Goal: Navigation & Orientation: Understand site structure

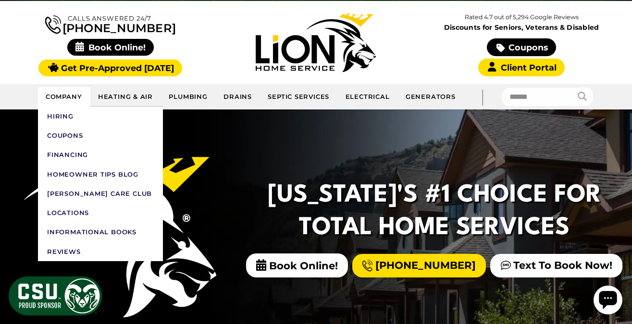
scroll to position [78, 0]
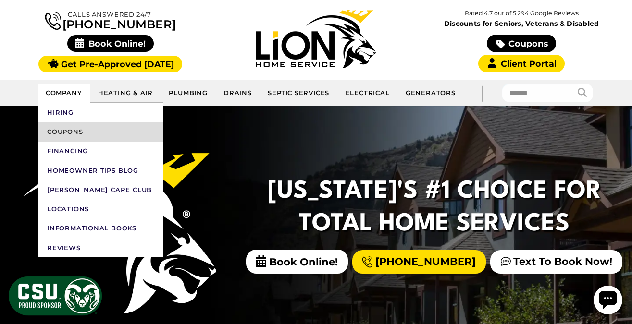
click at [63, 132] on link "Coupons" at bounding box center [100, 131] width 125 height 19
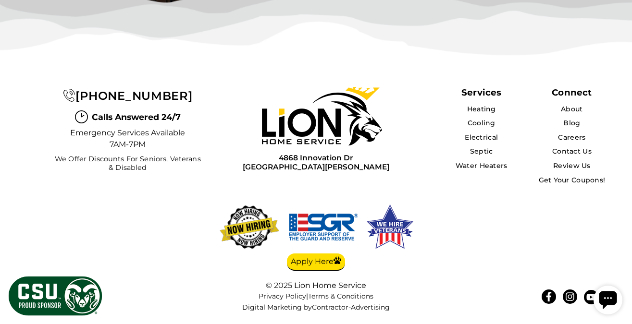
scroll to position [2866, 0]
click at [475, 125] on link "Cooling" at bounding box center [482, 123] width 28 height 9
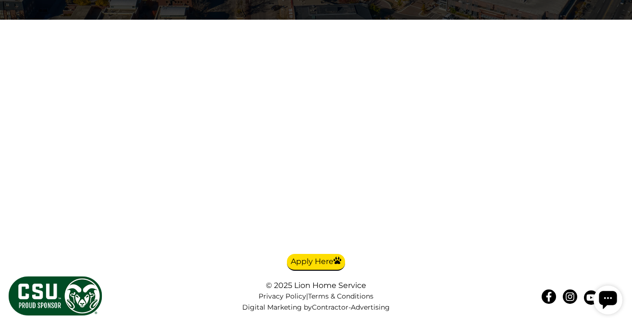
scroll to position [2723, 0]
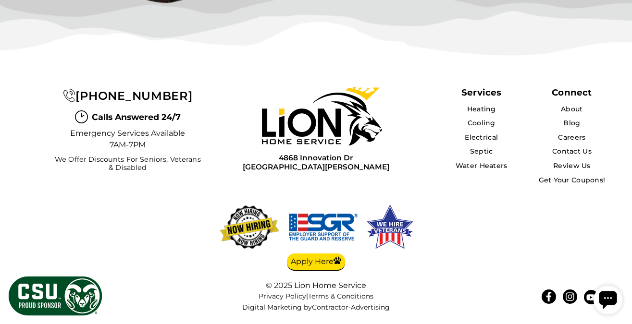
scroll to position [2577, 0]
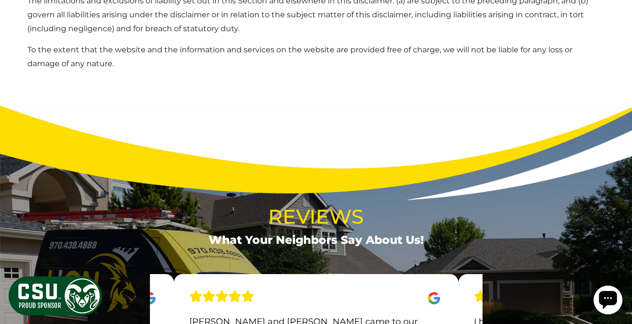
scroll to position [1313, 0]
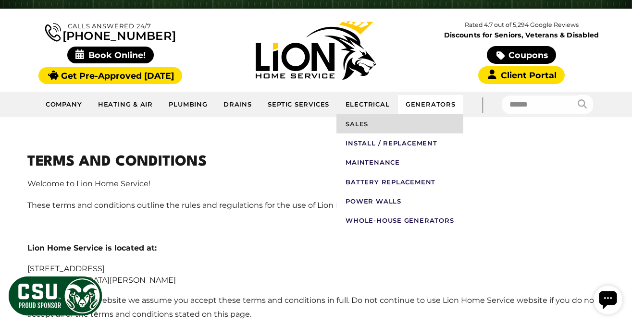
scroll to position [52, 0]
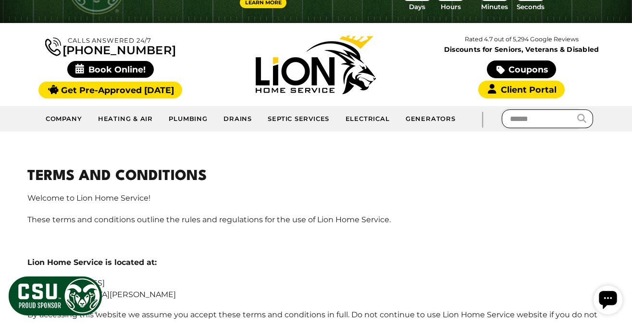
click at [521, 120] on input "text" at bounding box center [540, 119] width 76 height 19
type input "**********"
click at [577, 110] on button "submit" at bounding box center [585, 119] width 16 height 19
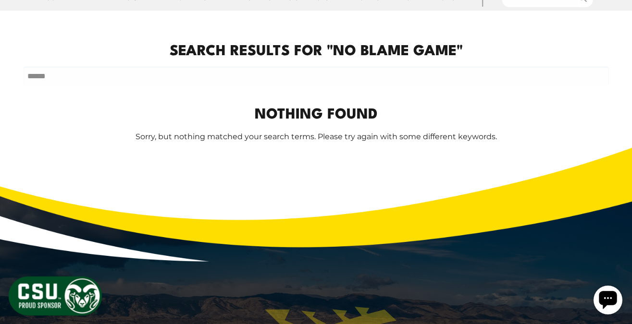
scroll to position [222, 0]
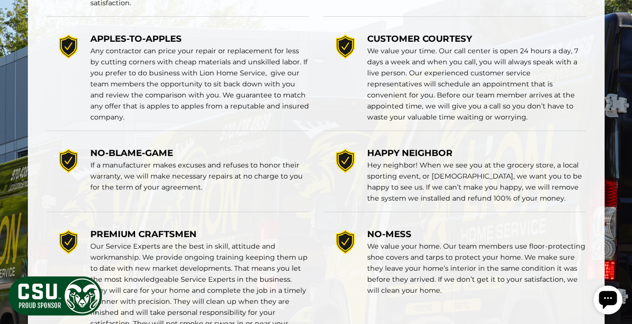
scroll to position [1631, 0]
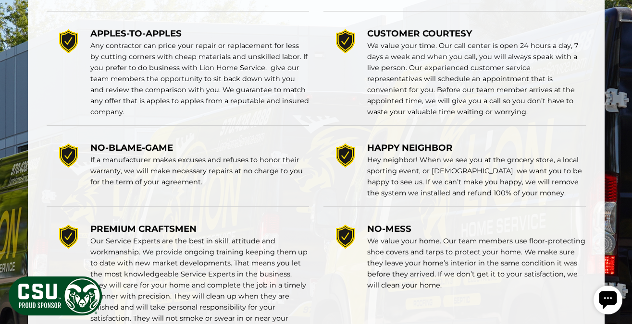
click at [470, 202] on div "HAPPY NEIGHBOR Hey neighbor! When we see you at the grocery store, a local spor…" at bounding box center [454, 171] width 262 height 74
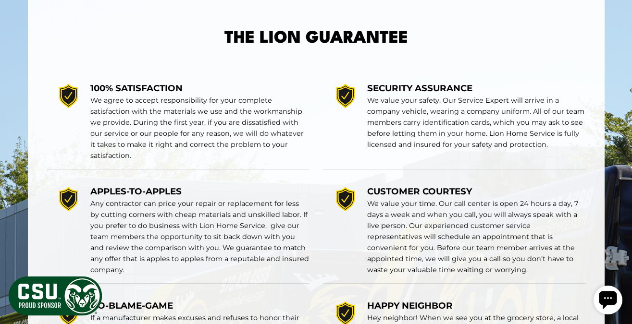
scroll to position [1457, 0]
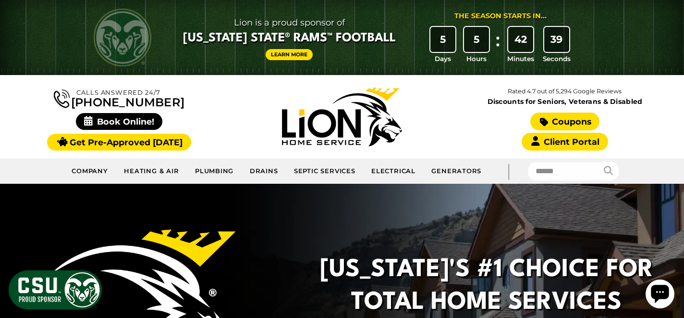
click at [541, 120] on icon at bounding box center [544, 122] width 9 height 10
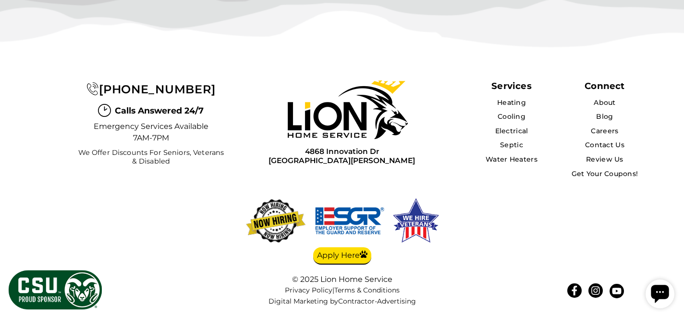
scroll to position [2854, 0]
click at [605, 107] on link "About" at bounding box center [605, 102] width 23 height 9
click at [599, 175] on link "Get Your Coupons!" at bounding box center [605, 173] width 68 height 9
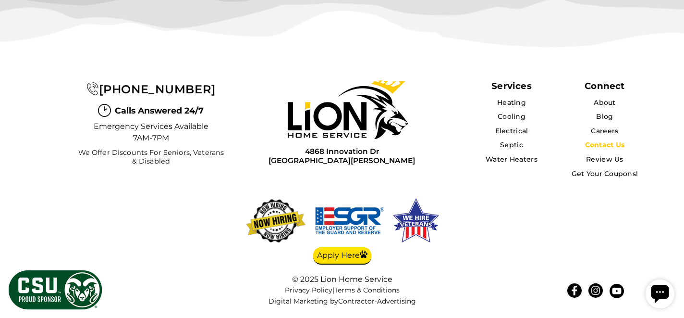
click at [601, 147] on link "Contact Us" at bounding box center [605, 144] width 40 height 9
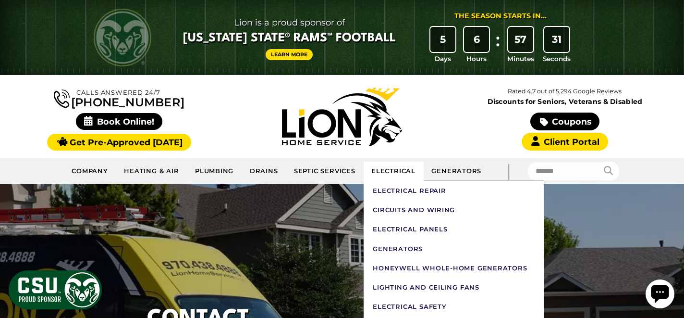
click at [388, 169] on link "Electrical" at bounding box center [394, 170] width 60 height 19
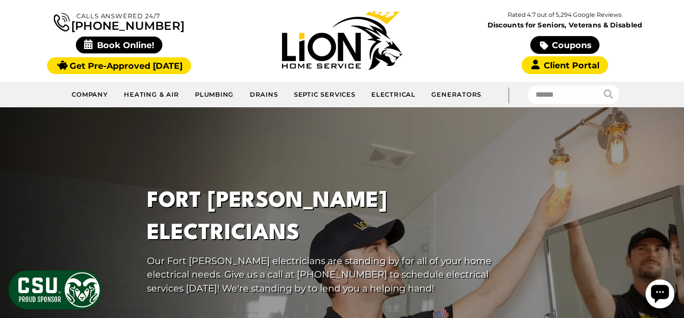
scroll to position [80, 0]
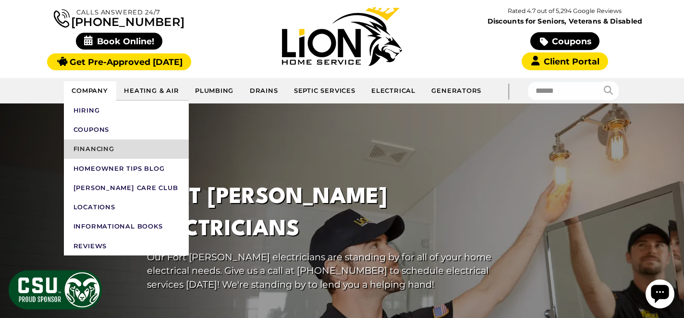
click at [107, 149] on link "Financing" at bounding box center [126, 148] width 125 height 19
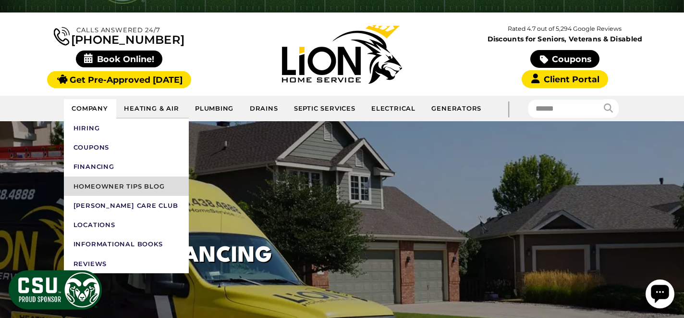
scroll to position [70, 0]
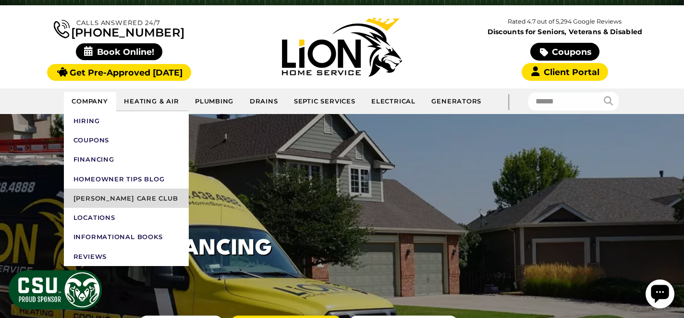
click at [112, 196] on link "[PERSON_NAME] Care Club" at bounding box center [126, 197] width 125 height 19
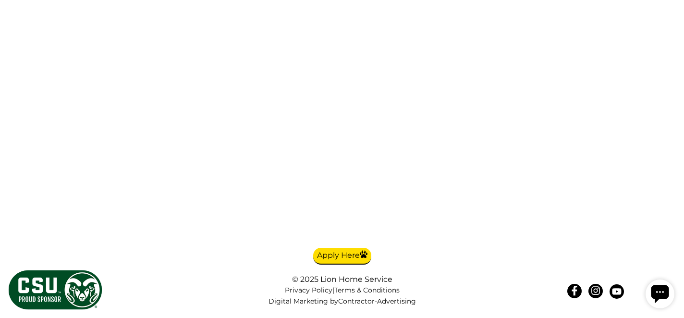
scroll to position [2314, 0]
